Goal: Task Accomplishment & Management: Manage account settings

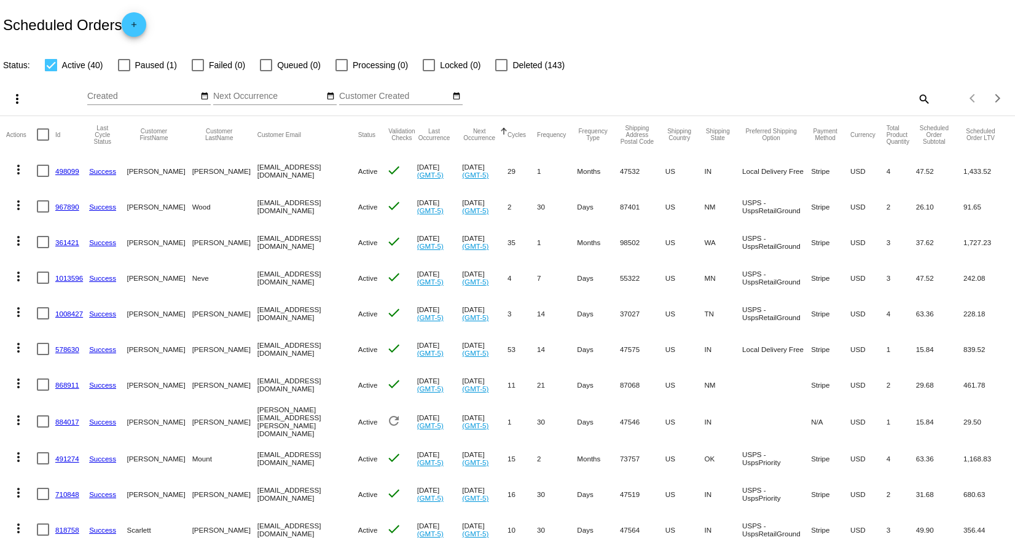
click at [17, 167] on mat-icon "more_vert" at bounding box center [18, 169] width 15 height 15
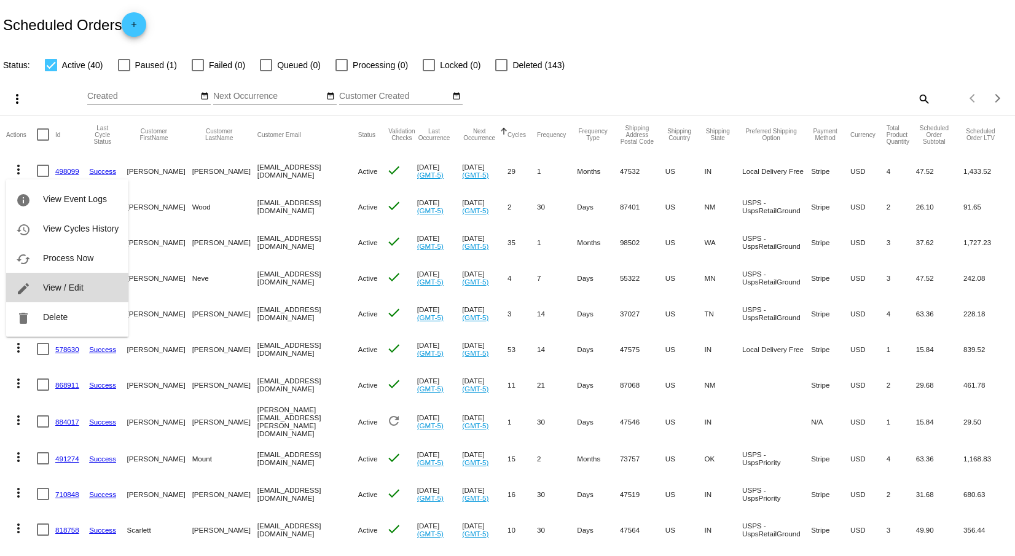
click at [55, 288] on span "View / Edit" at bounding box center [63, 288] width 41 height 10
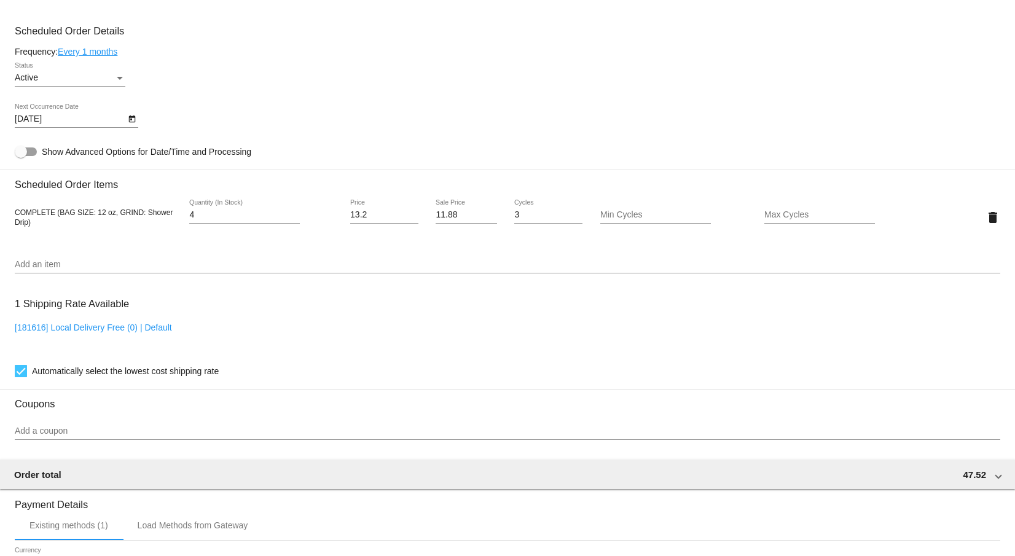
scroll to position [758, 0]
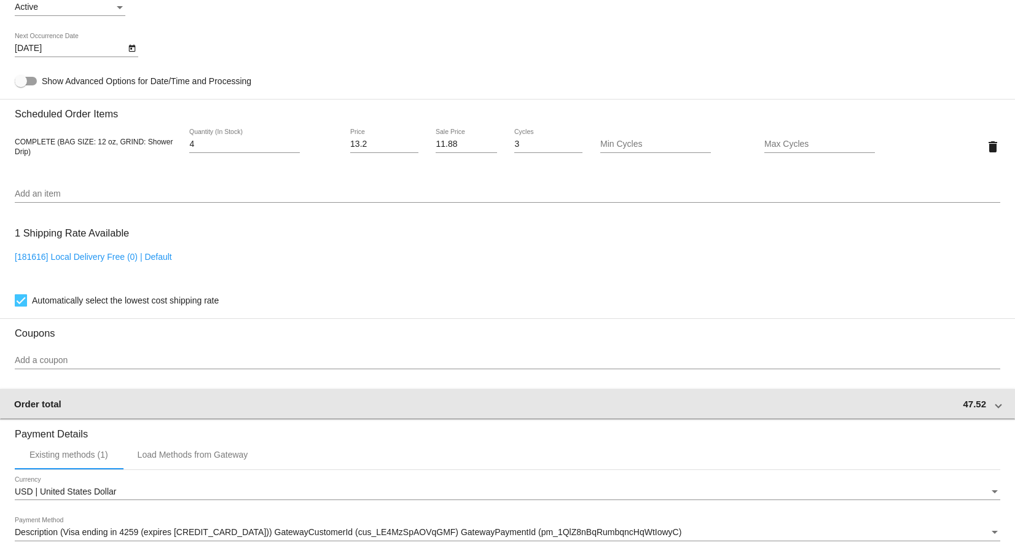
click at [456, 409] on div "Order total 47.52" at bounding box center [505, 404] width 982 height 10
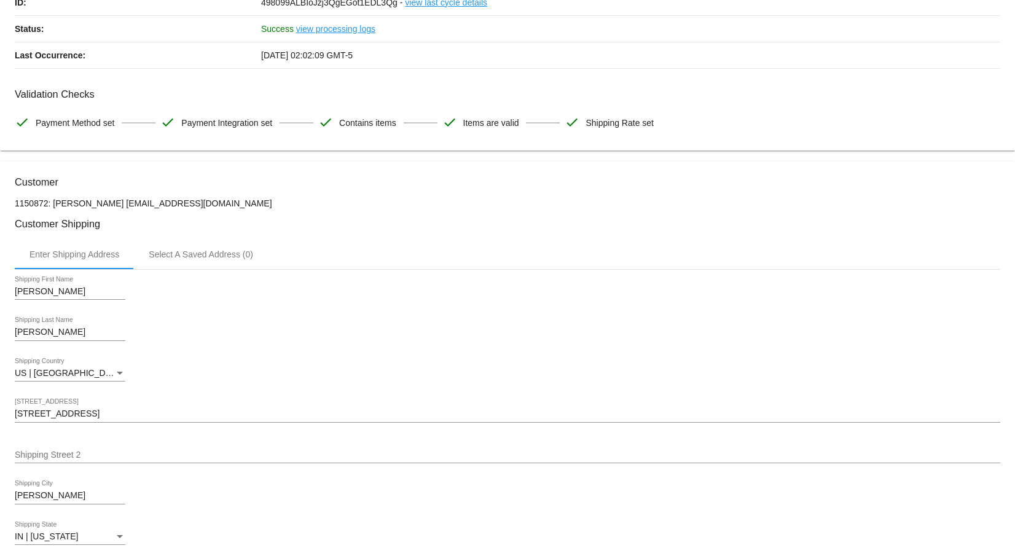
scroll to position [0, 0]
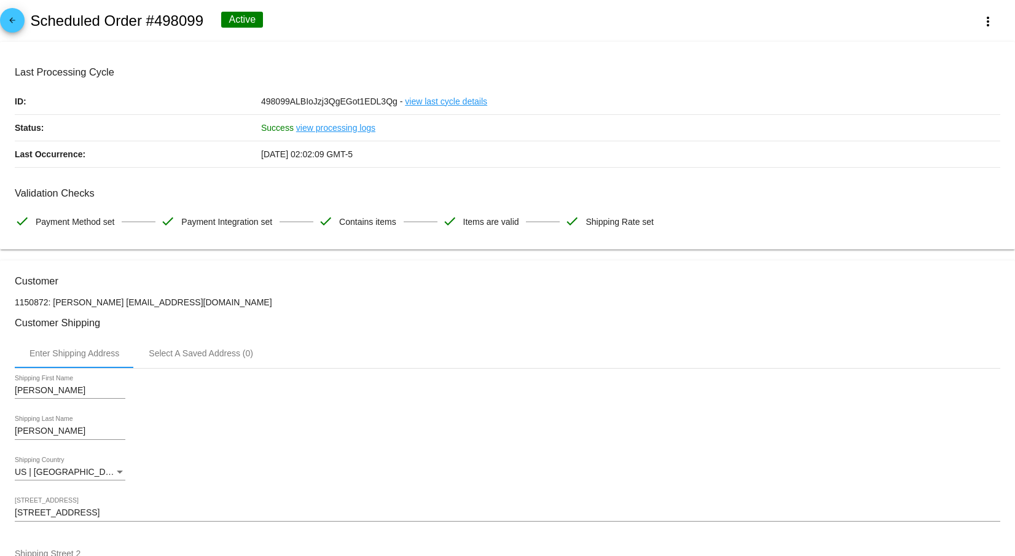
click at [14, 20] on mat-icon "arrow_back" at bounding box center [12, 23] width 15 height 15
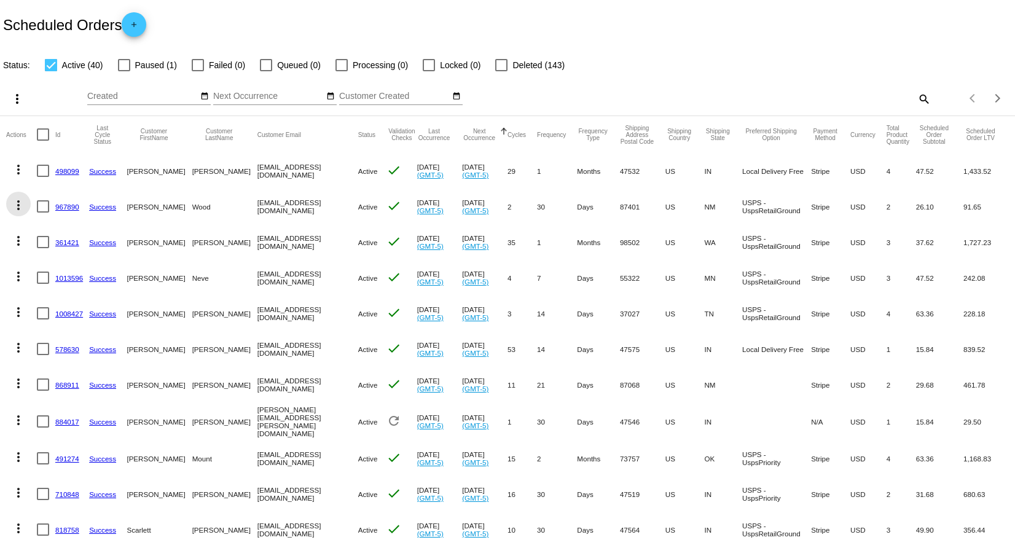
click at [20, 205] on mat-icon "more_vert" at bounding box center [18, 205] width 15 height 15
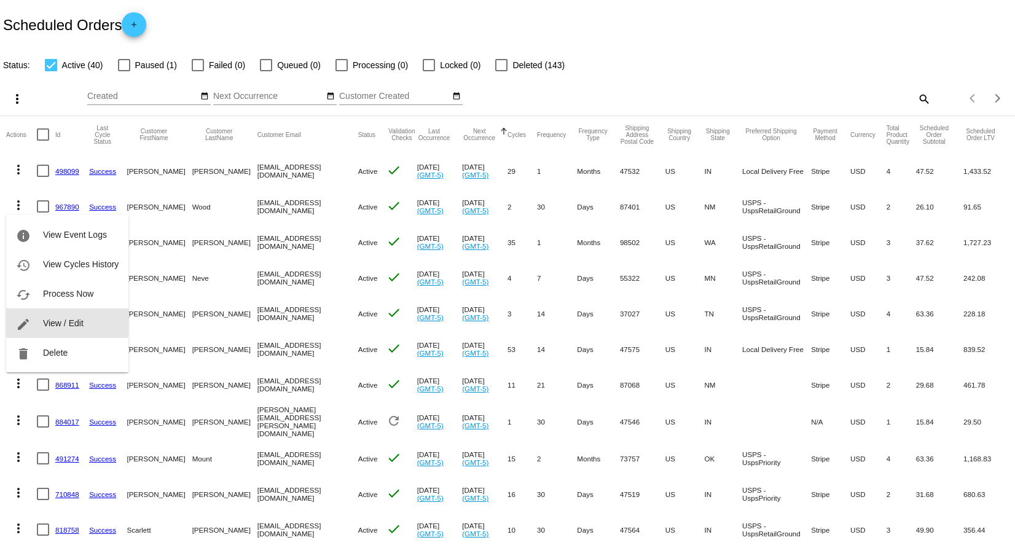
click at [42, 319] on button "edit View / Edit" at bounding box center [67, 324] width 122 height 30
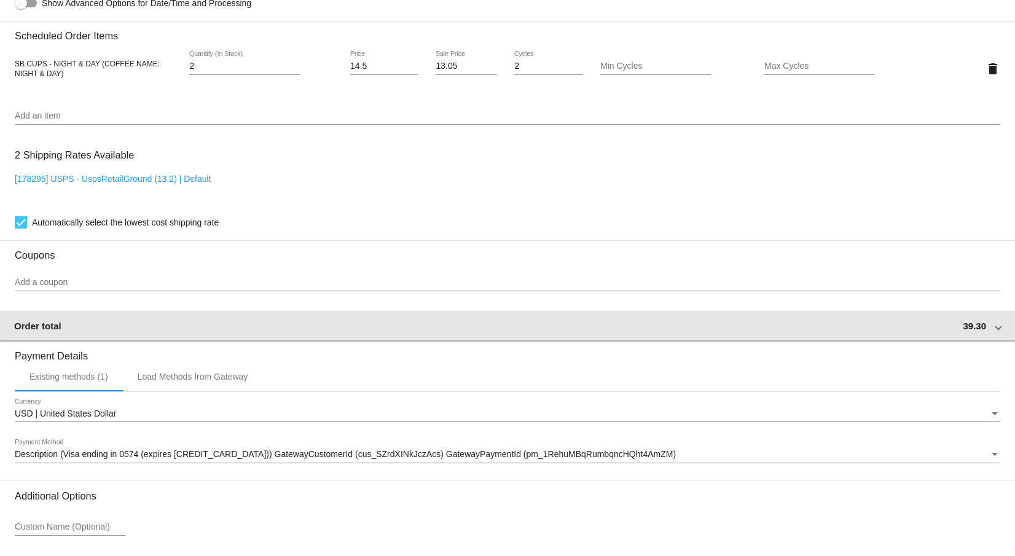
scroll to position [942, 0]
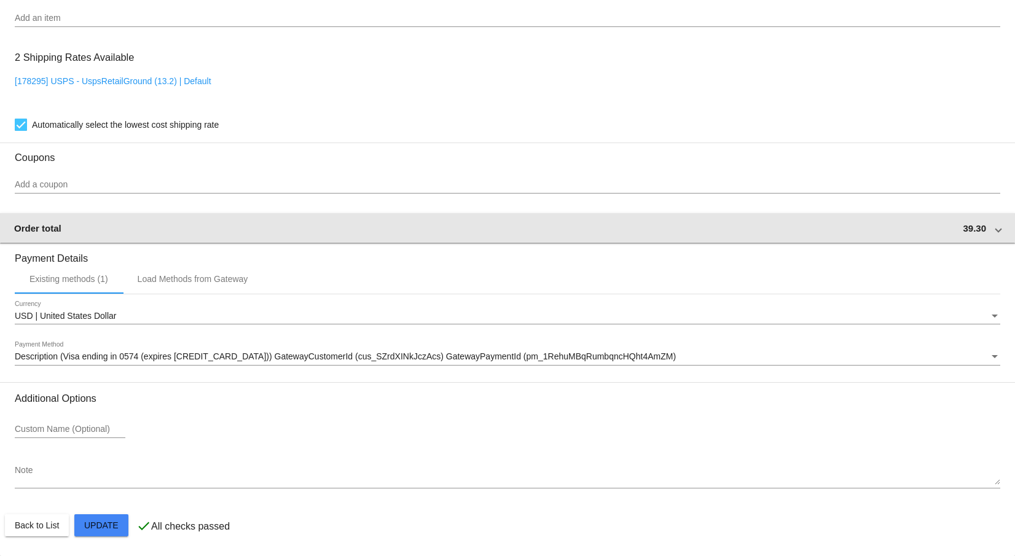
click at [225, 218] on mat-expansion-panel-header "Order total 39.30" at bounding box center [507, 228] width 1017 height 30
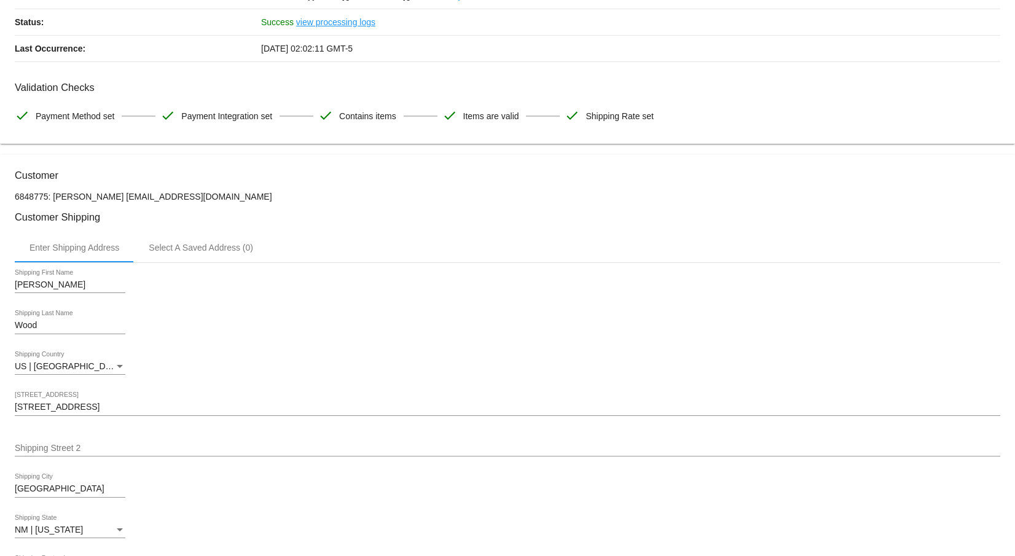
scroll to position [0, 0]
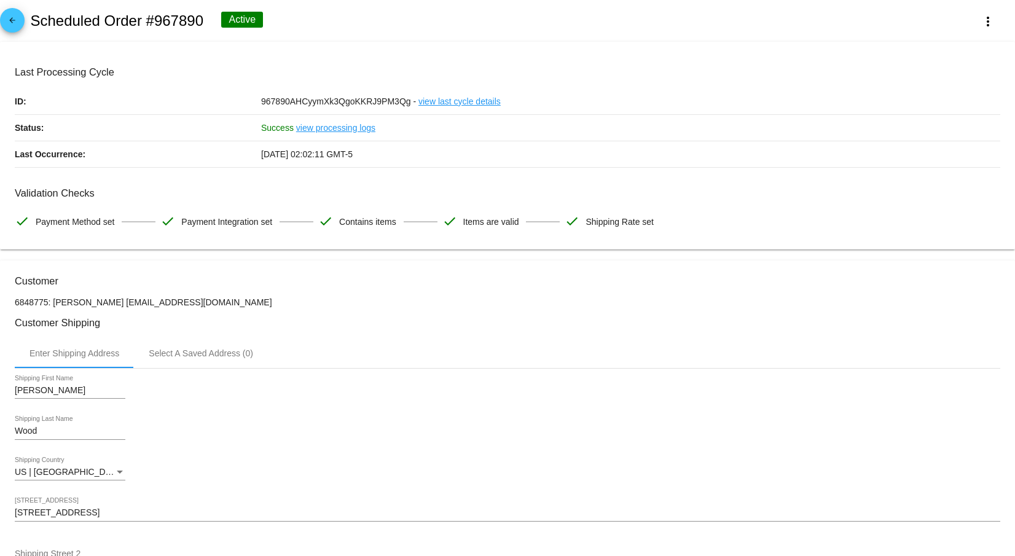
click at [9, 19] on mat-icon "arrow_back" at bounding box center [12, 23] width 15 height 15
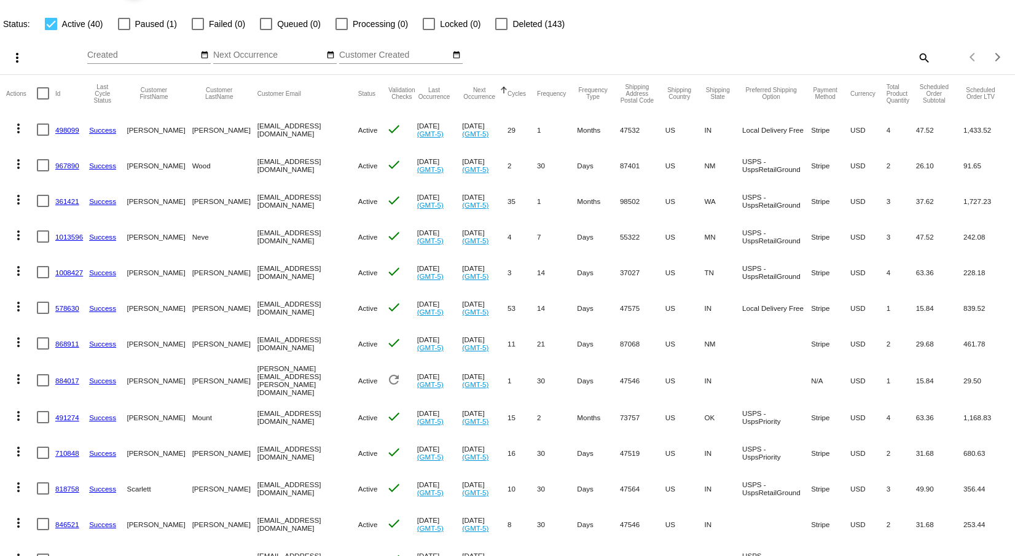
scroll to position [123, 0]
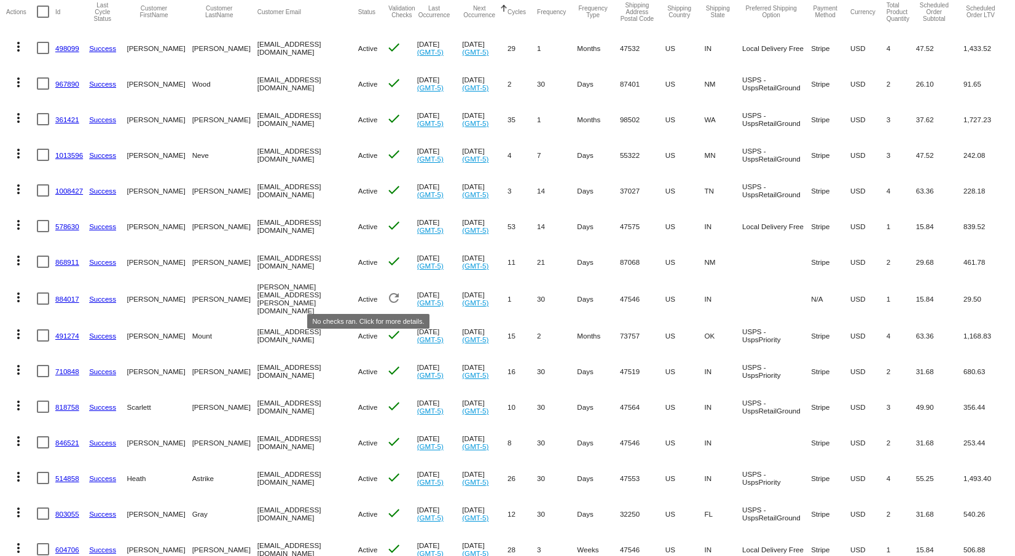
click at [387, 298] on mat-icon "refresh" at bounding box center [394, 298] width 15 height 15
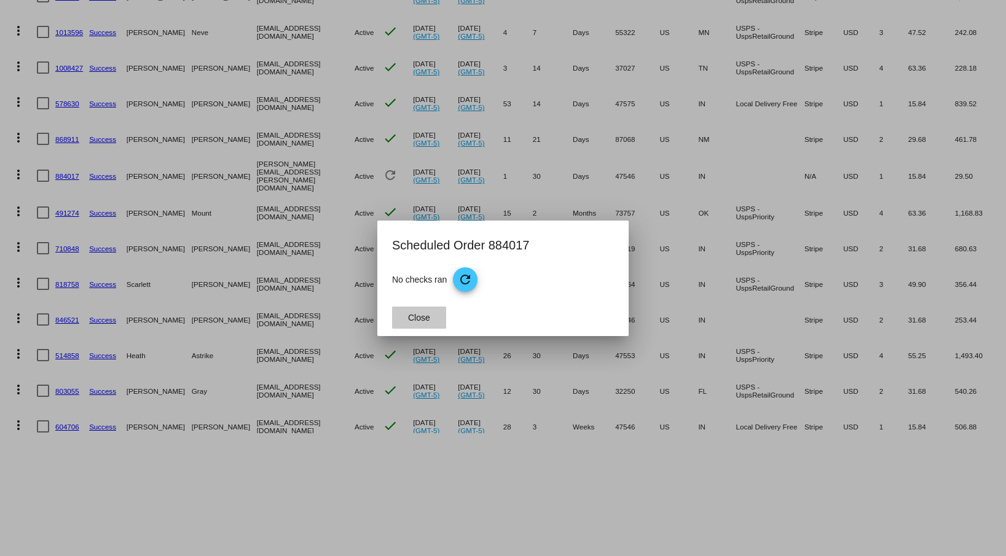
click at [437, 315] on button "Close" at bounding box center [419, 318] width 54 height 22
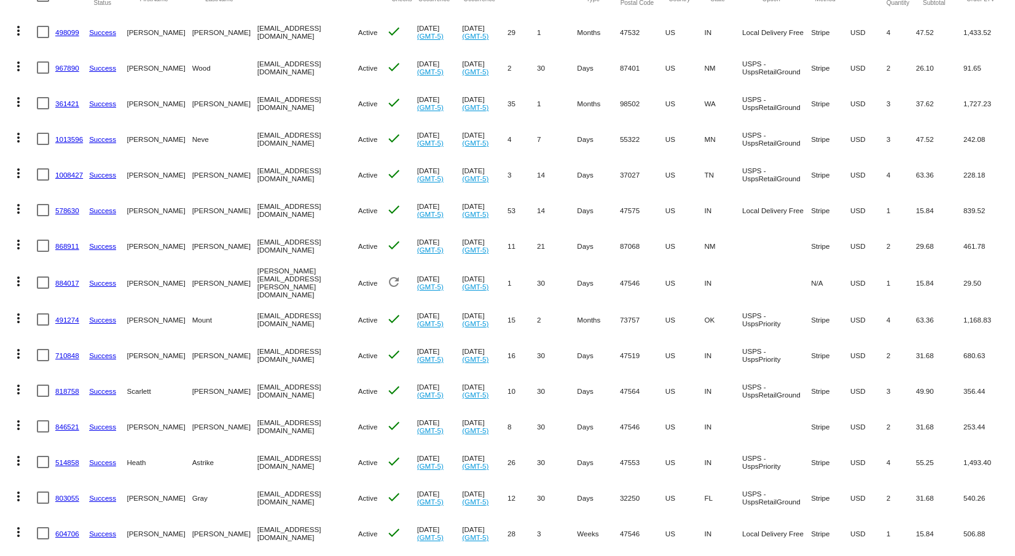
scroll to position [184, 0]
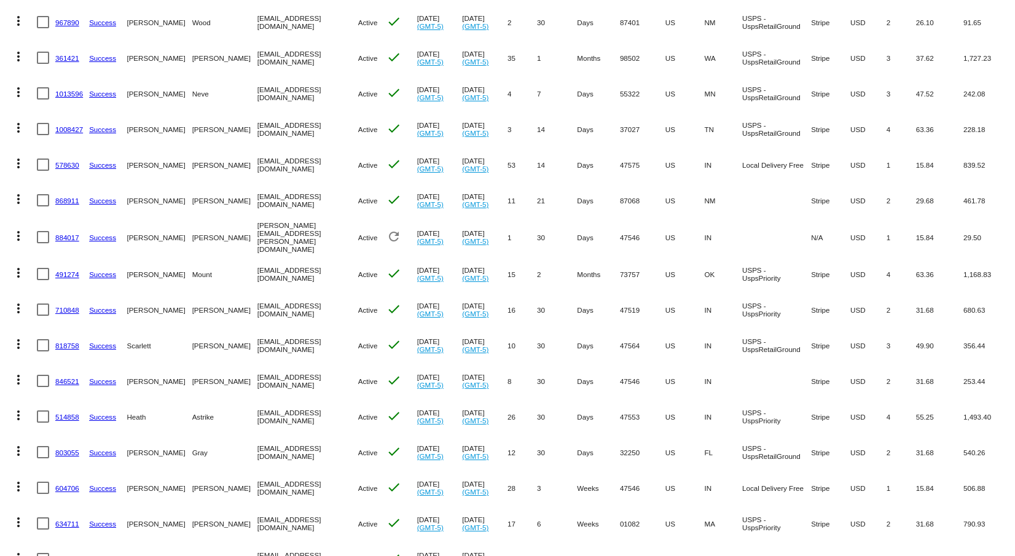
click at [19, 234] on mat-icon "more_vert" at bounding box center [18, 236] width 15 height 15
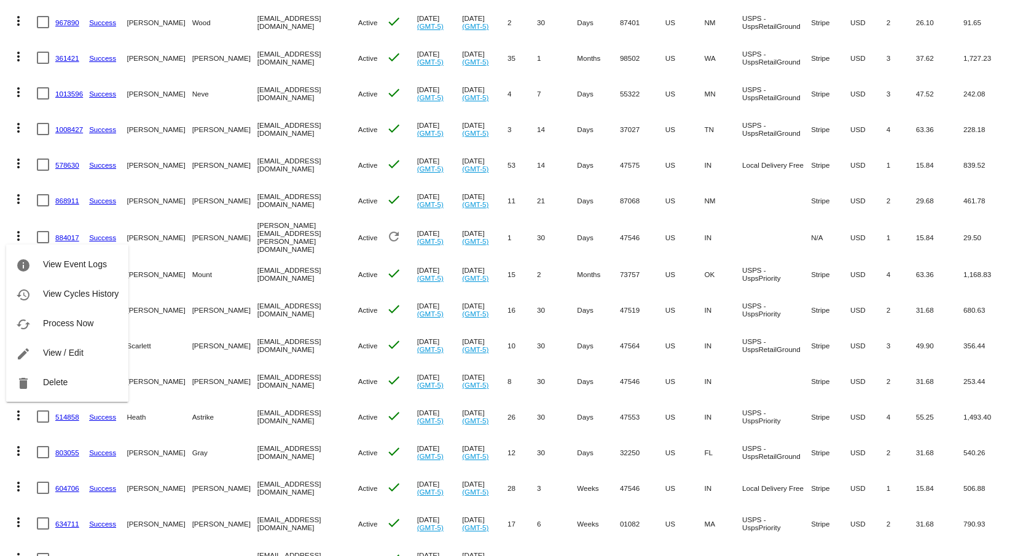
click at [62, 348] on span "View / Edit" at bounding box center [63, 353] width 41 height 10
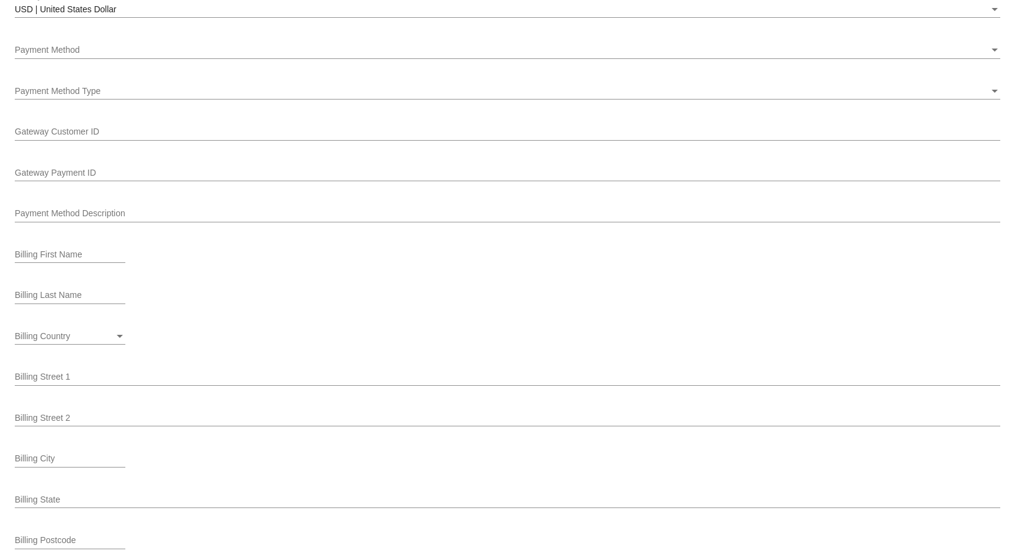
scroll to position [1064, 0]
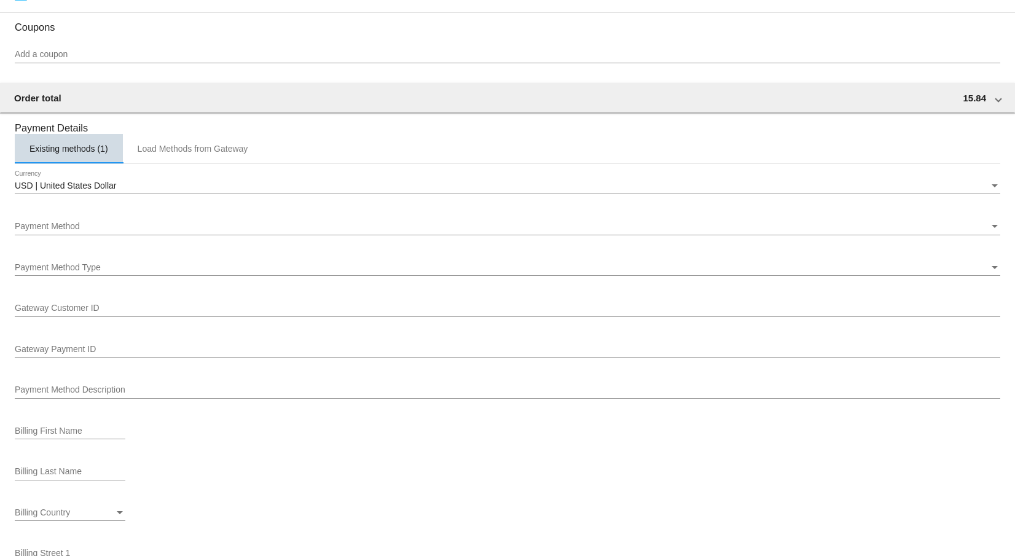
click at [72, 151] on div "Existing methods (1)" at bounding box center [69, 149] width 79 height 10
click at [97, 151] on div "Existing methods (1)" at bounding box center [69, 149] width 108 height 30
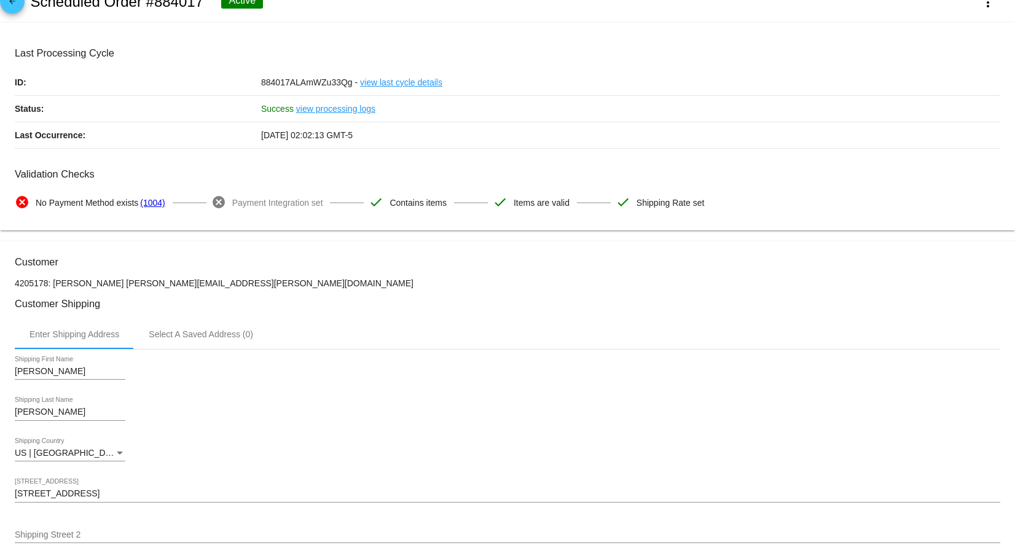
scroll to position [0, 0]
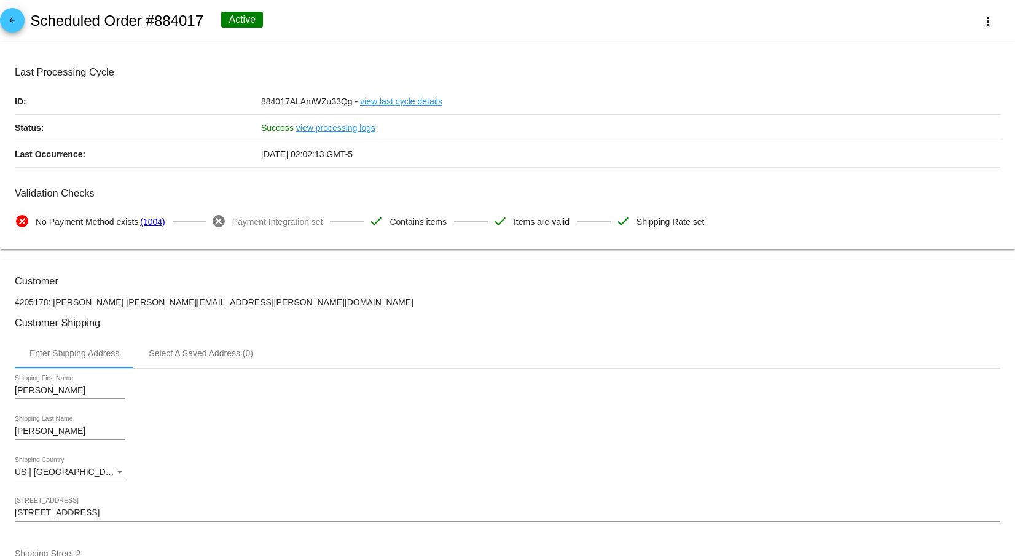
click at [10, 23] on mat-icon "arrow_back" at bounding box center [12, 23] width 15 height 15
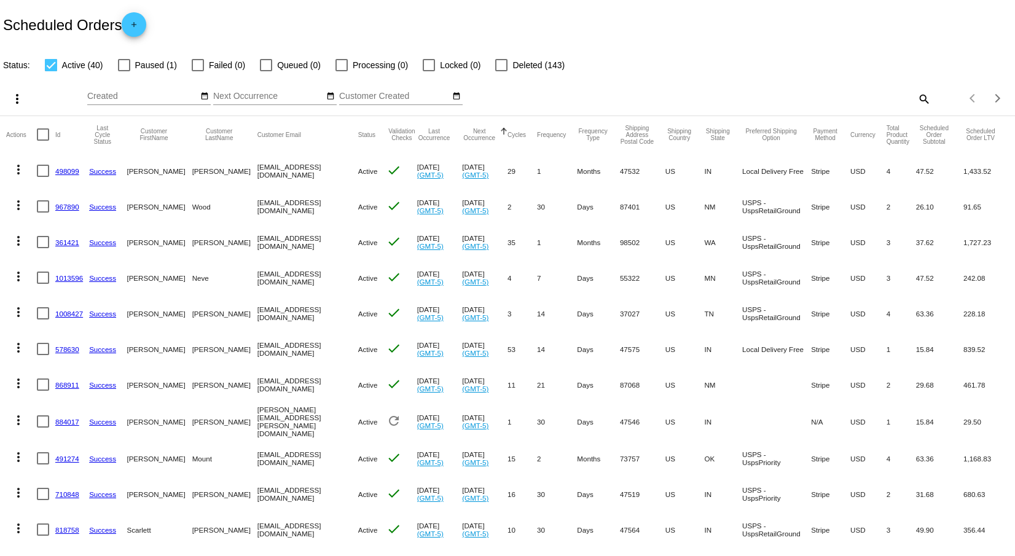
click at [122, 65] on div at bounding box center [124, 65] width 12 height 12
click at [124, 71] on input "Paused (1)" at bounding box center [124, 71] width 1 height 1
checkbox input "true"
click at [49, 116] on mat-table "Actions Id Last Cycle Status Customer FirstName Customer LastName Customer Emai…" at bounding box center [507, 492] width 1015 height 752
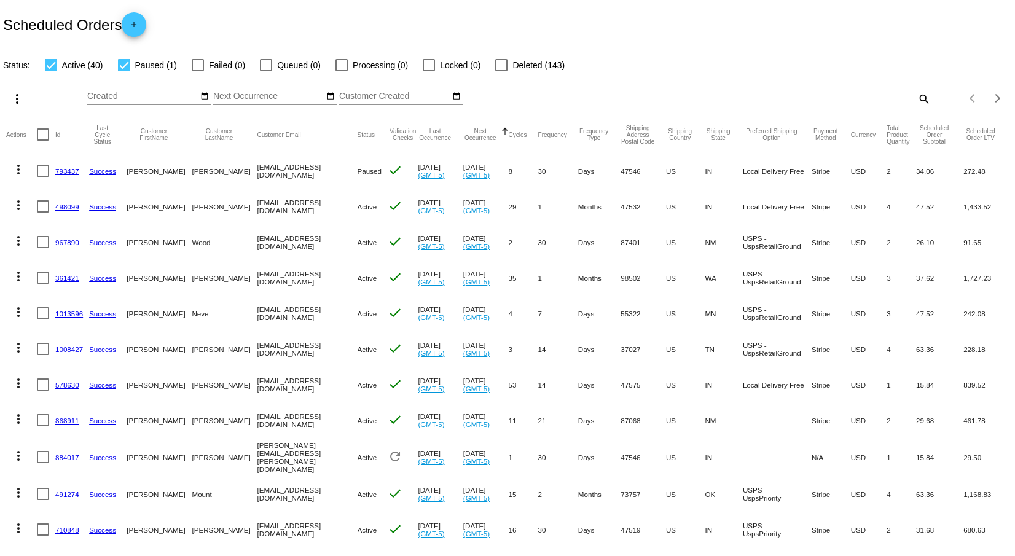
click at [53, 65] on div at bounding box center [51, 65] width 12 height 12
click at [51, 71] on input "Active (40)" at bounding box center [50, 71] width 1 height 1
checkbox input "false"
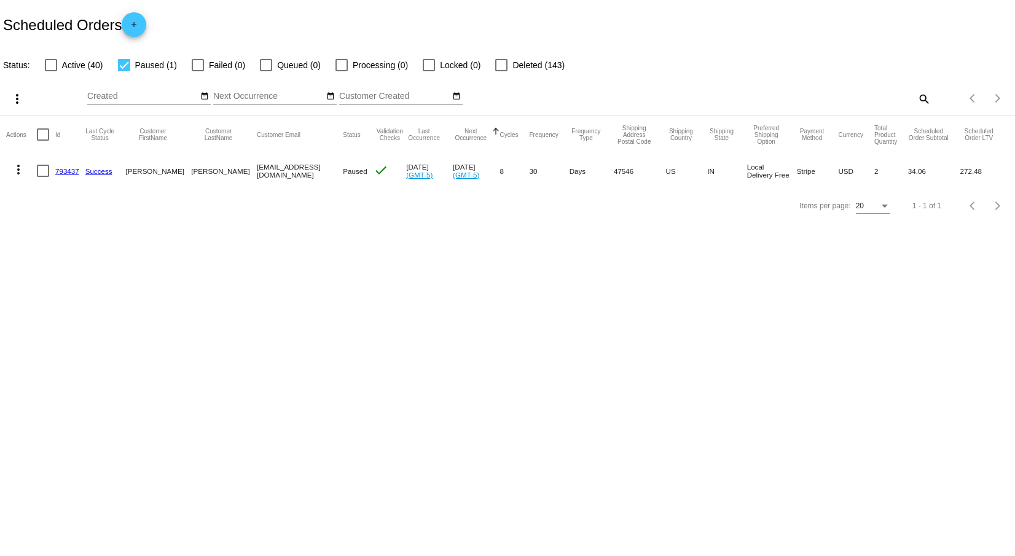
click at [124, 66] on div at bounding box center [124, 65] width 12 height 12
click at [124, 71] on input "Paused (1)" at bounding box center [124, 71] width 1 height 1
checkbox input "false"
click at [53, 116] on mat-table "Actions Id Last Cycle Status Customer FirstName Customer LastName Customer Emai…" at bounding box center [507, 152] width 1015 height 73
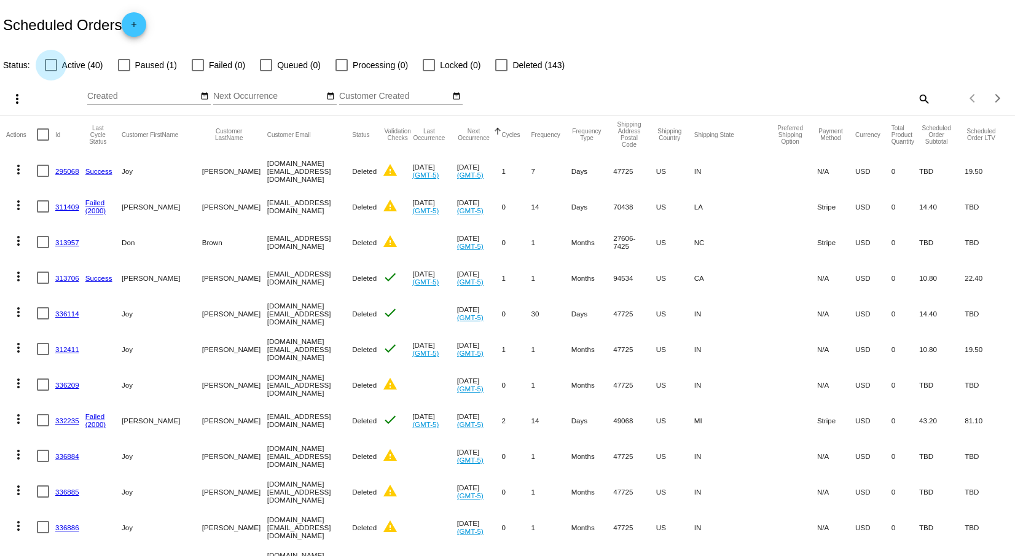
click at [53, 65] on div at bounding box center [51, 65] width 12 height 12
click at [51, 71] on input "Active (40)" at bounding box center [50, 71] width 1 height 1
checkbox input "true"
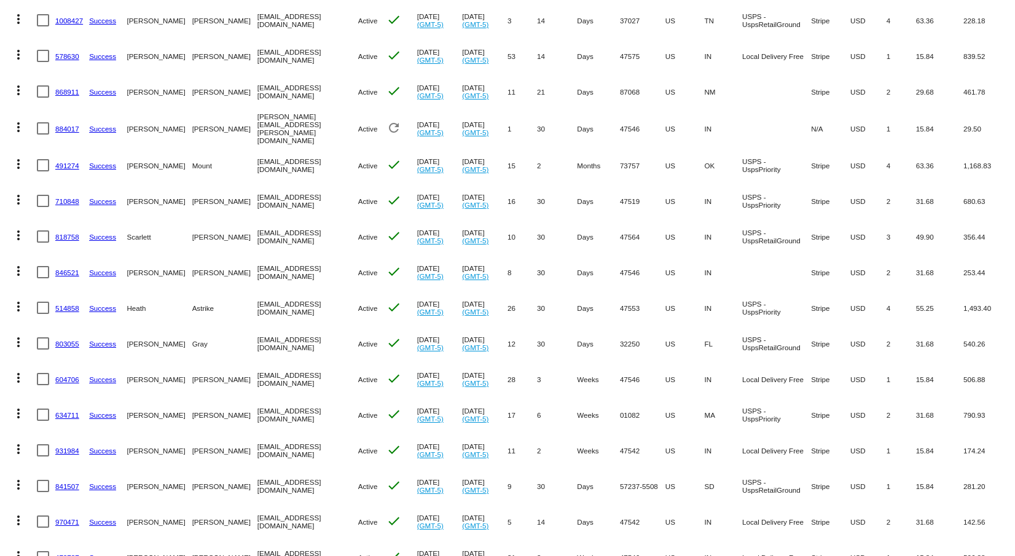
scroll to position [353, 0]
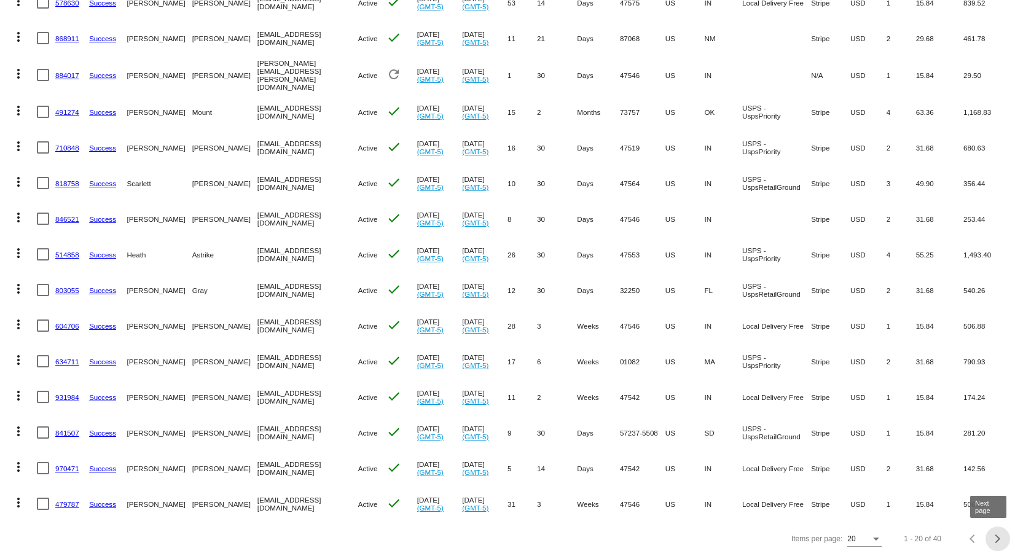
click at [992, 540] on div "Next page" at bounding box center [996, 539] width 9 height 9
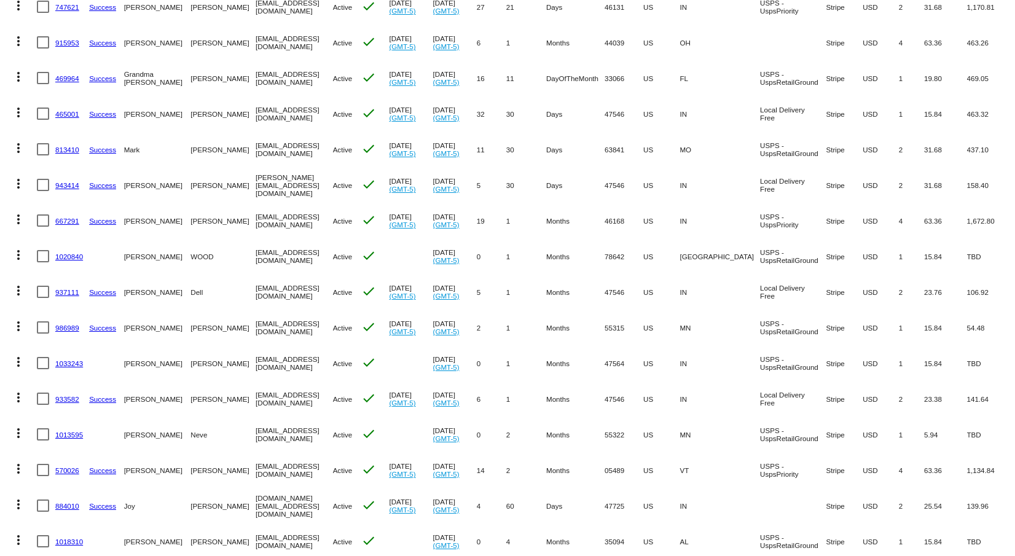
scroll to position [307, 0]
click at [20, 358] on mat-icon "more_vert" at bounding box center [18, 361] width 15 height 15
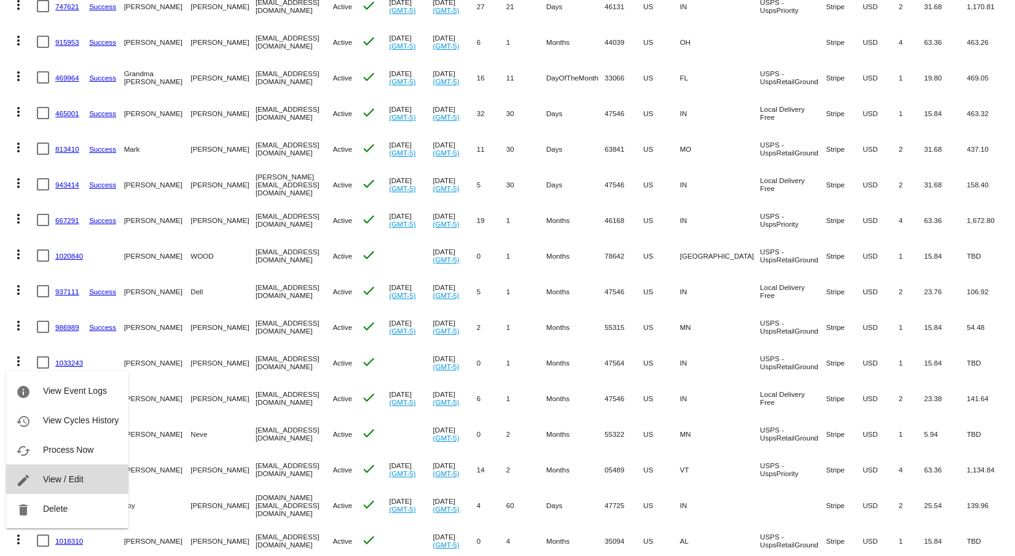
click at [76, 478] on span "View / Edit" at bounding box center [63, 479] width 41 height 10
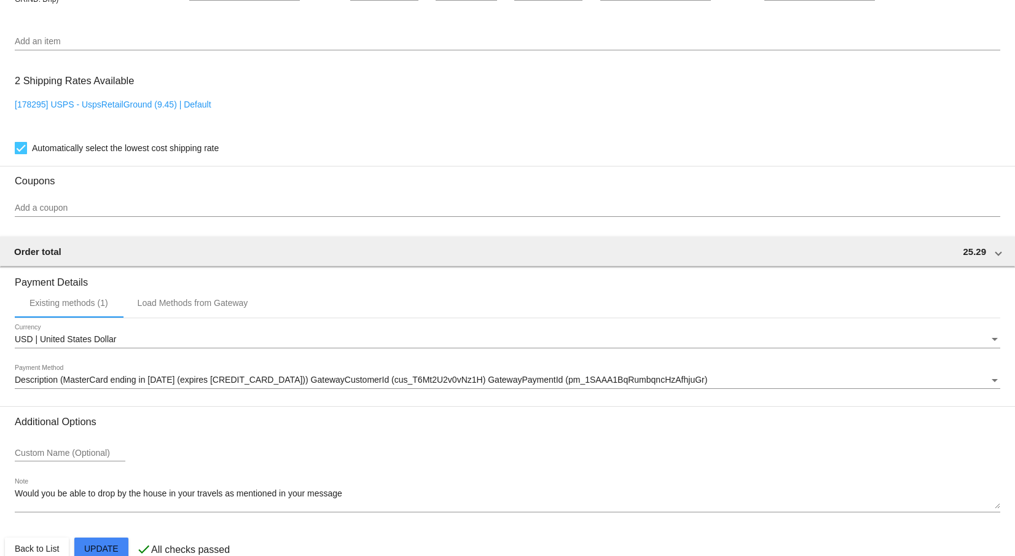
scroll to position [830, 0]
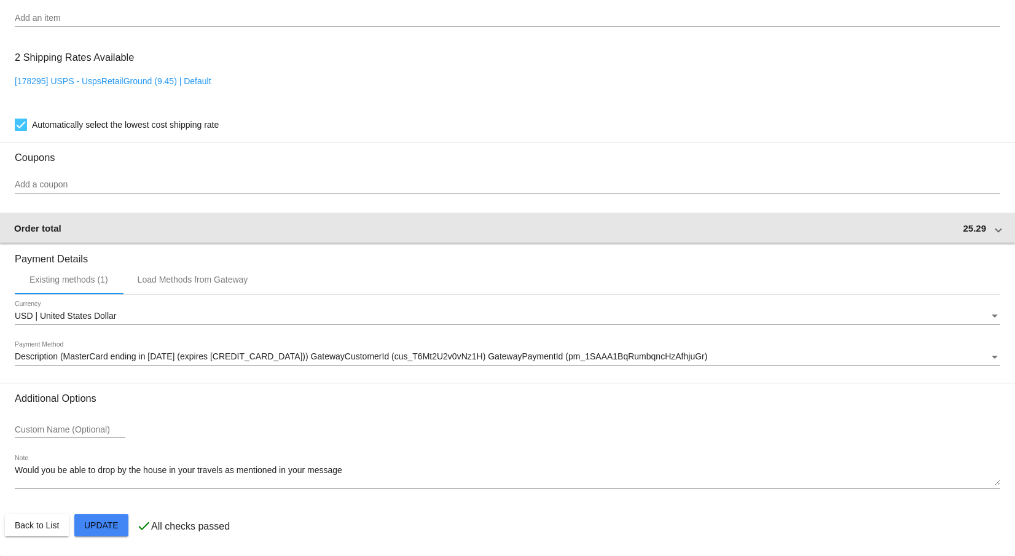
click at [487, 223] on div "Order total 25.29" at bounding box center [505, 228] width 982 height 10
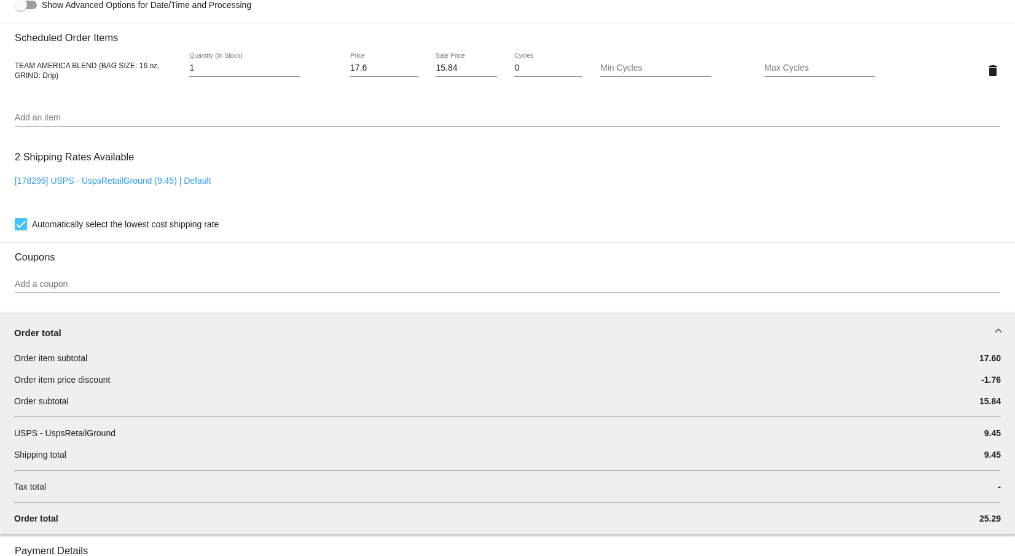
scroll to position [707, 0]
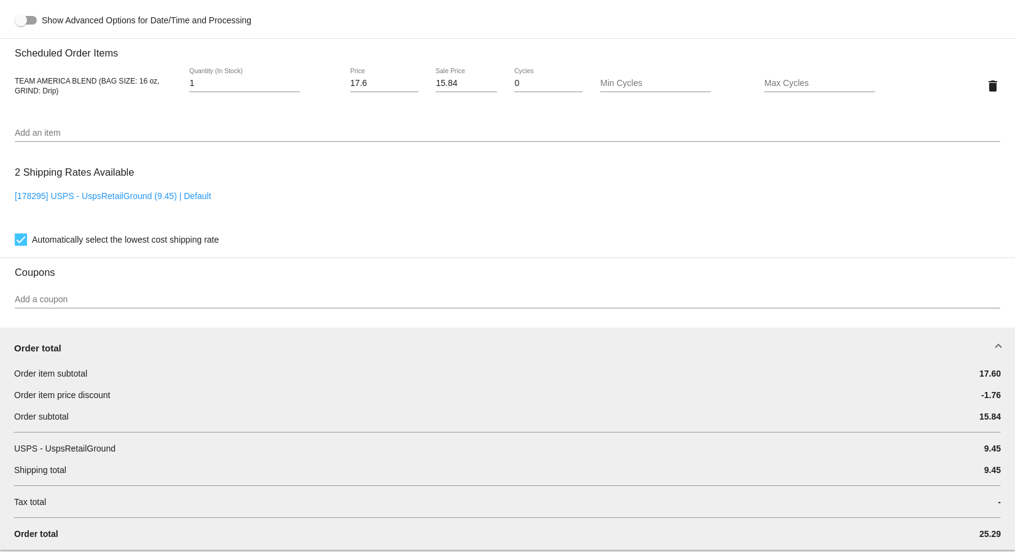
click at [180, 201] on link "[178295] USPS - UspsRetailGround (9.45) | Default" at bounding box center [113, 196] width 197 height 10
checkbox input "false"
